Goal: Task Accomplishment & Management: Manage account settings

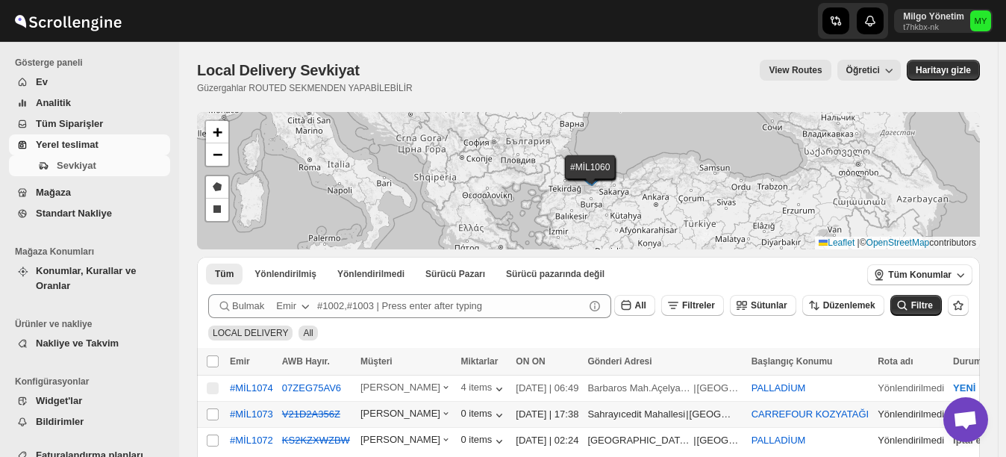
scroll to position [75, 0]
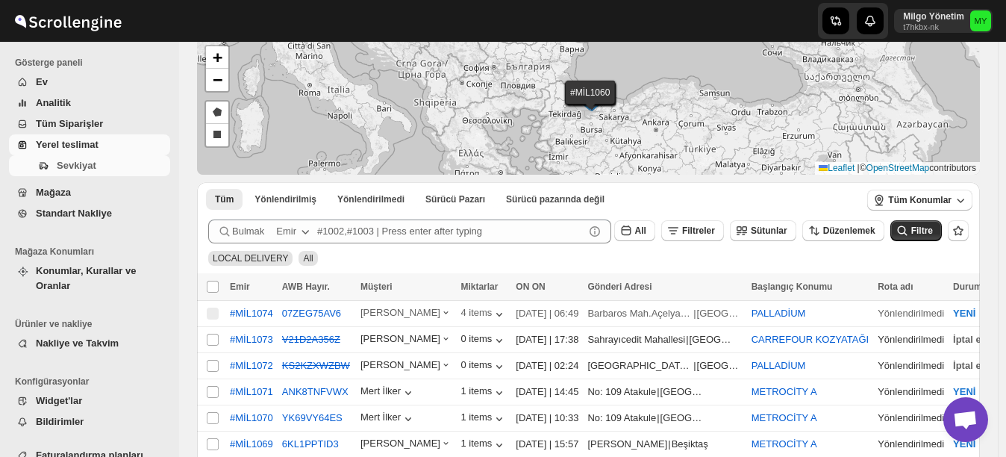
click at [524, 286] on span "ON ON" at bounding box center [530, 286] width 29 height 10
click at [605, 264] on div "YEREL TESLİMAT Tüm" at bounding box center [585, 251] width 767 height 28
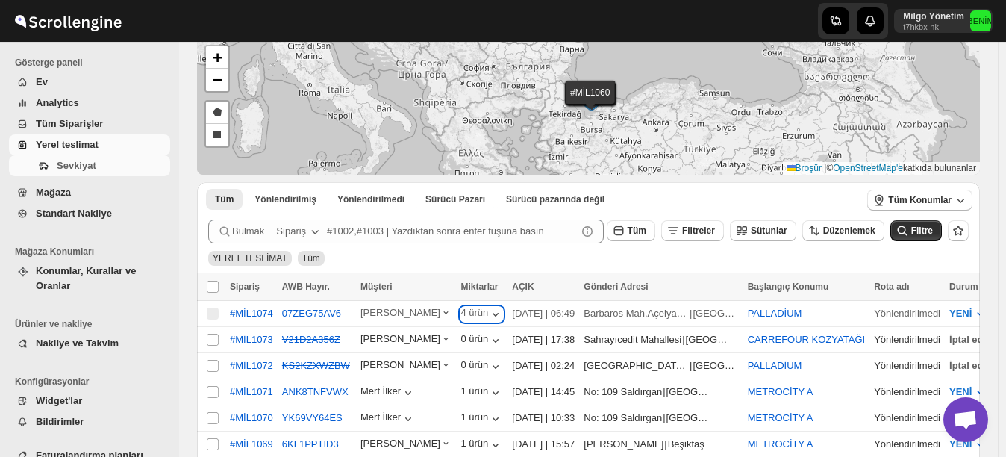
click at [488, 308] on icon "button" at bounding box center [495, 314] width 15 height 15
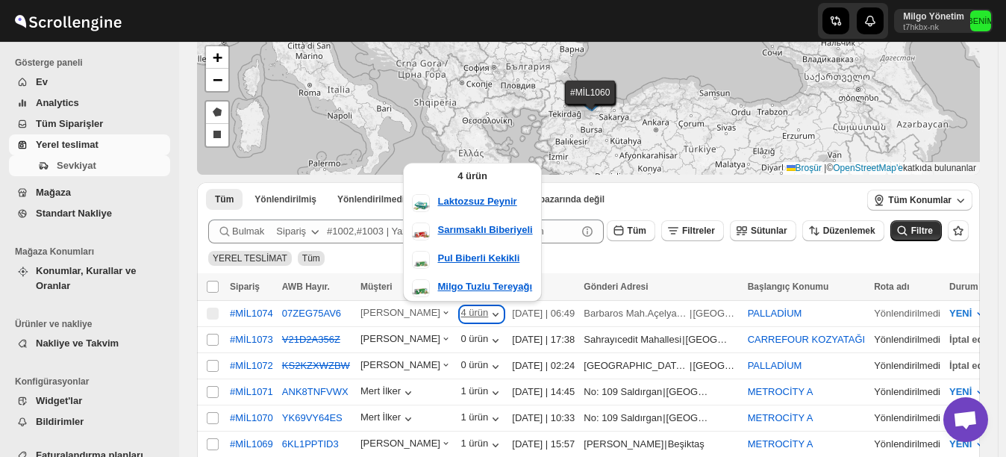
click at [488, 308] on icon "button" at bounding box center [495, 314] width 15 height 15
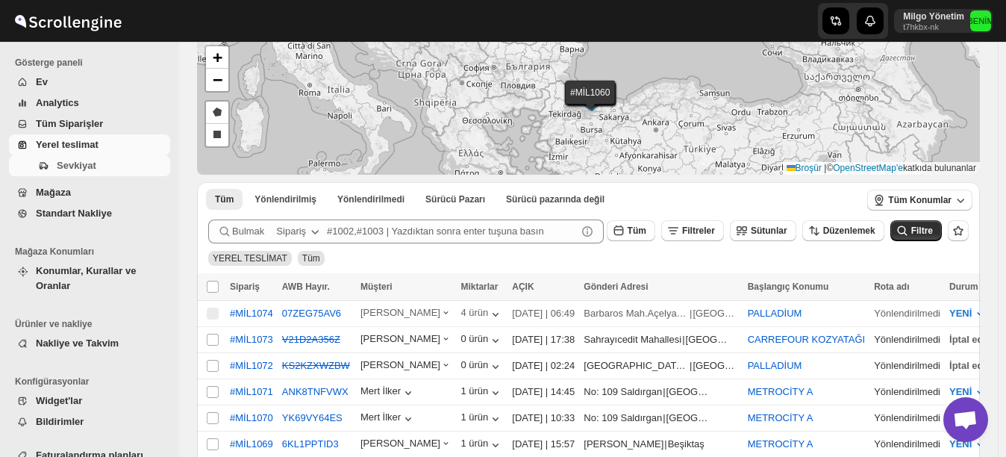
click at [596, 264] on div "YEREL TESLİMAT Tüm" at bounding box center [585, 251] width 767 height 28
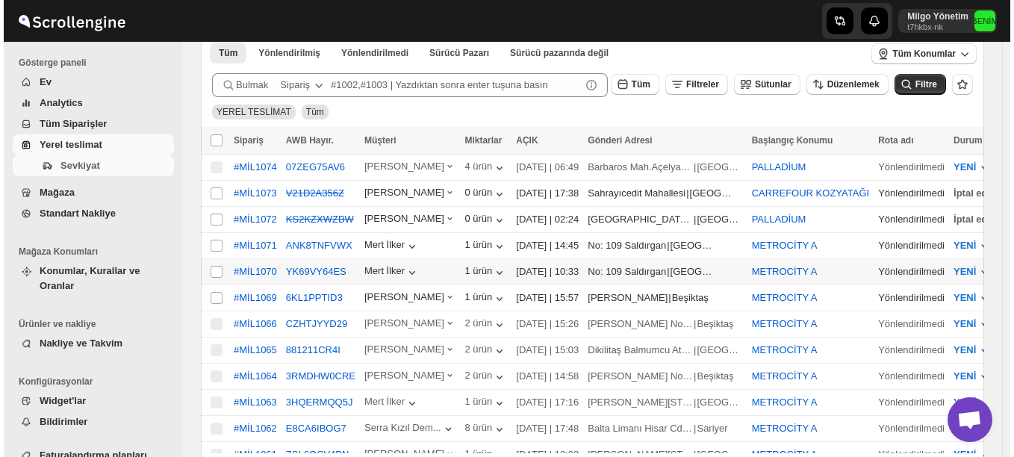
scroll to position [224, 0]
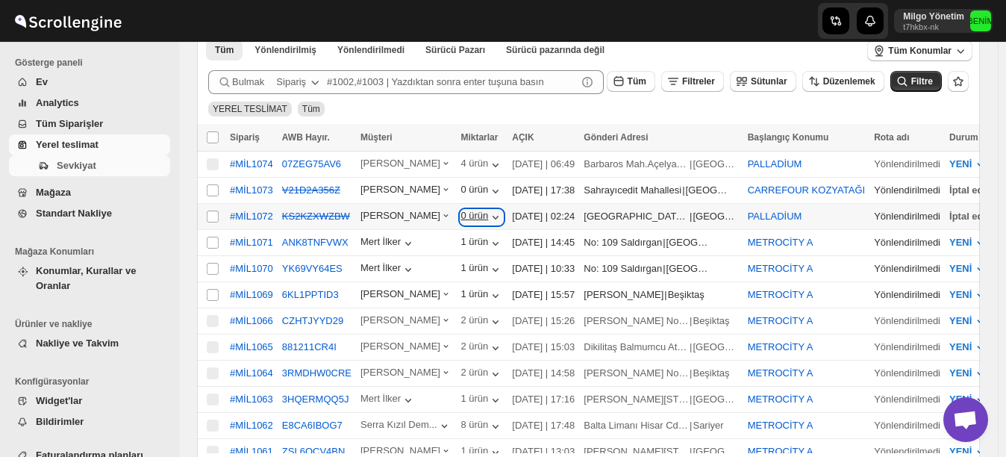
click at [488, 211] on icon "button" at bounding box center [495, 217] width 15 height 15
click at [440, 214] on icon "button" at bounding box center [445, 215] width 11 height 11
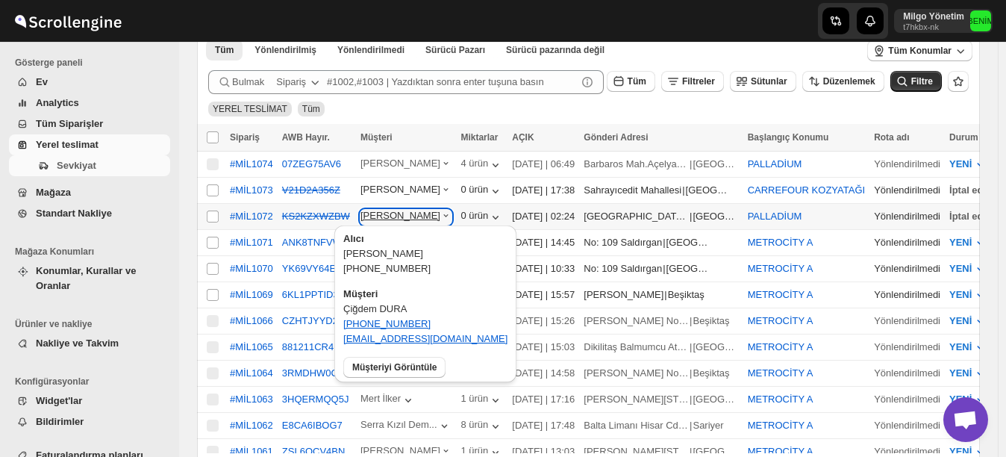
click at [444, 214] on icon "button" at bounding box center [446, 215] width 4 height 3
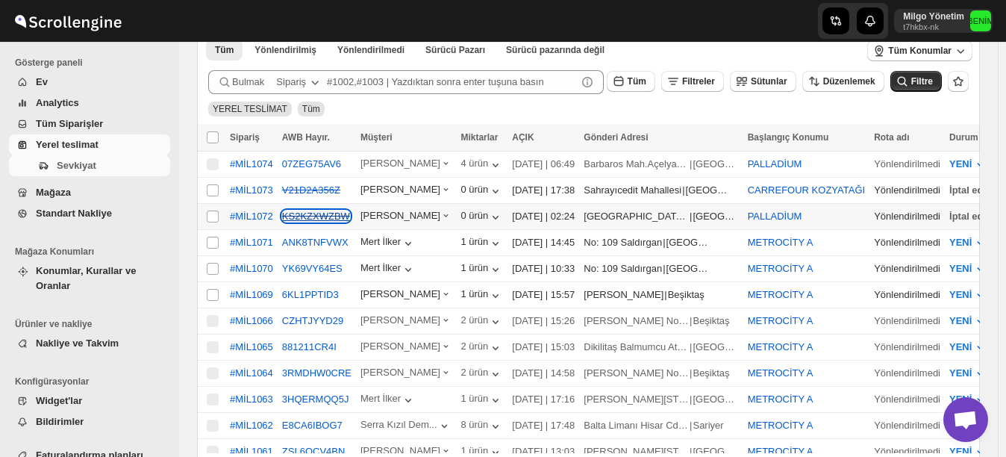
click at [331, 212] on s "KS2KZXWZBW" at bounding box center [316, 216] width 68 height 11
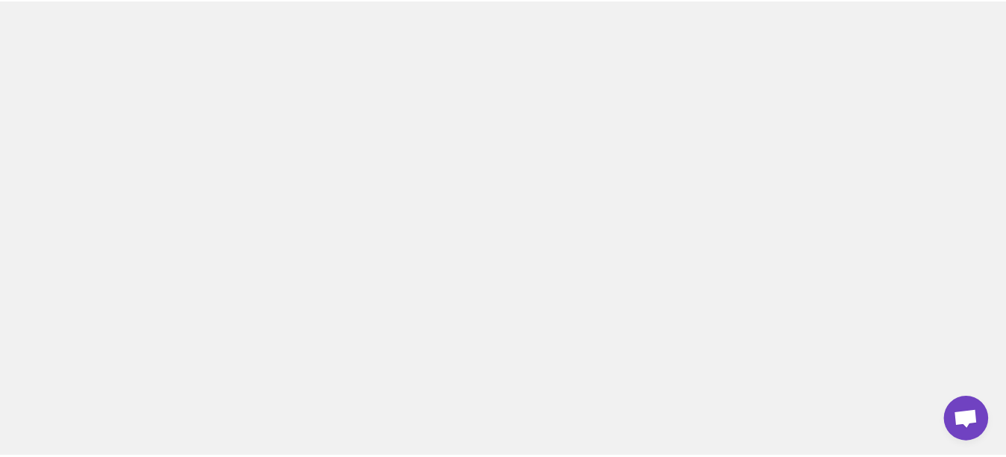
scroll to position [0, 0]
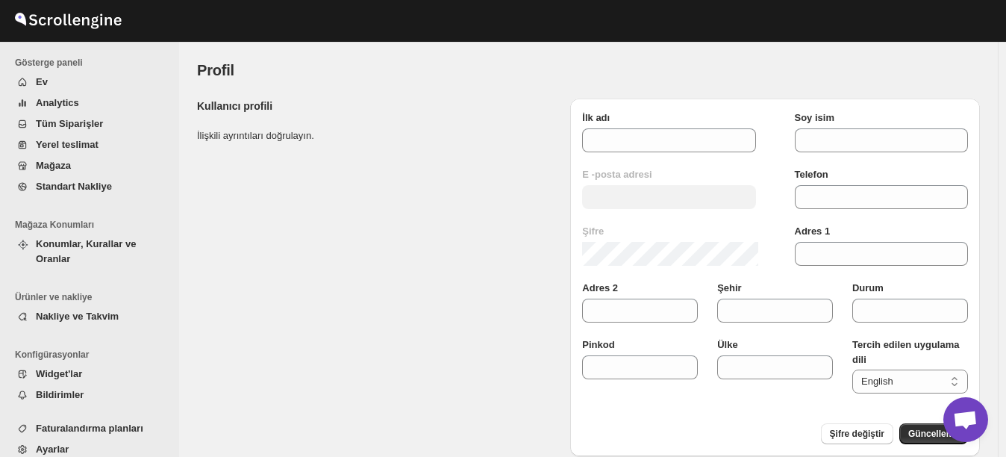
type input "Milgo"
type input "Yönetim"
type input "[EMAIL_ADDRESS][DOMAIN_NAME]"
type input "5550126323"
type input "KEBA GIDA San. ve Tic. A.Ş."
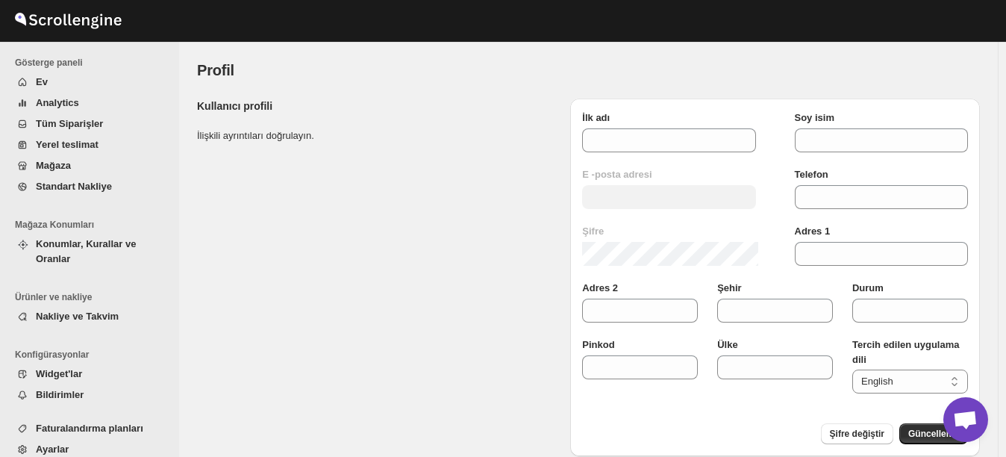
type input "[GEOGRAPHIC_DATA]"
type input "34337"
type input "[GEOGRAPHIC_DATA]"
select select "tr"
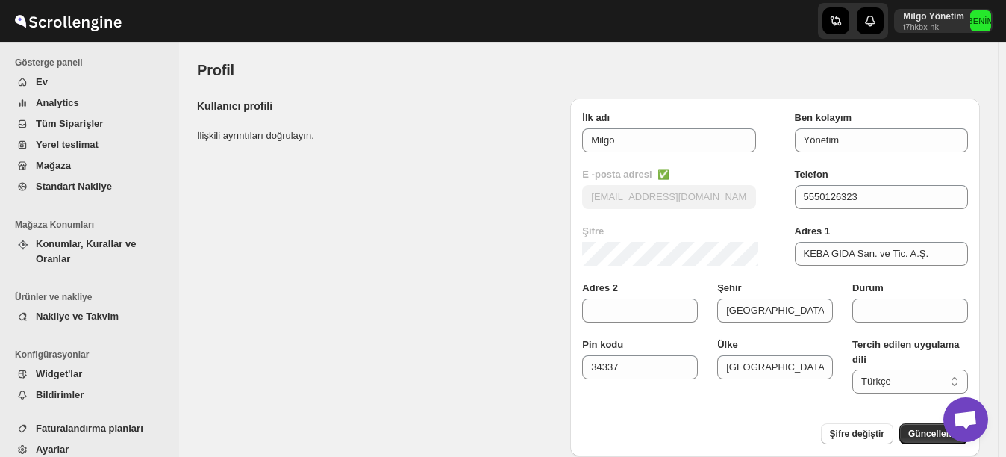
click at [52, 137] on span "Yerel teslimat" at bounding box center [101, 144] width 131 height 15
